Goal: Entertainment & Leisure: Consume media (video, audio)

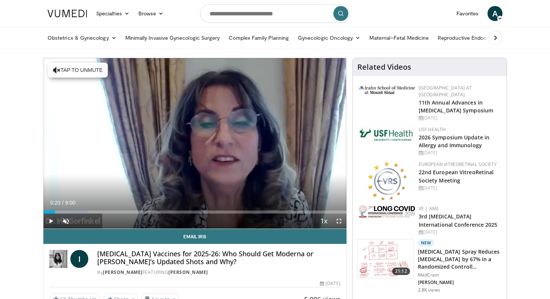
scroll to position [45, 0]
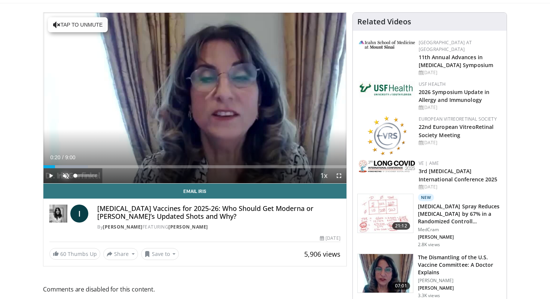
click at [63, 177] on span "Video Player" at bounding box center [65, 175] width 15 height 15
click at [88, 176] on div "Volume Level" at bounding box center [85, 175] width 21 height 3
click at [52, 175] on span "Video Player" at bounding box center [50, 175] width 15 height 15
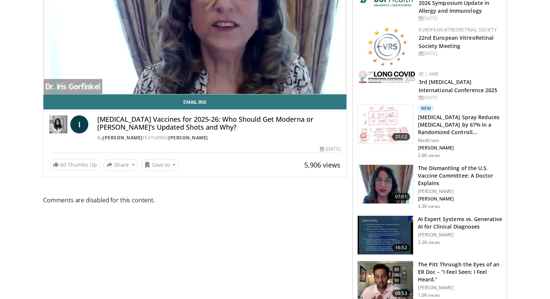
scroll to position [0, 0]
